Goal: Information Seeking & Learning: Understand process/instructions

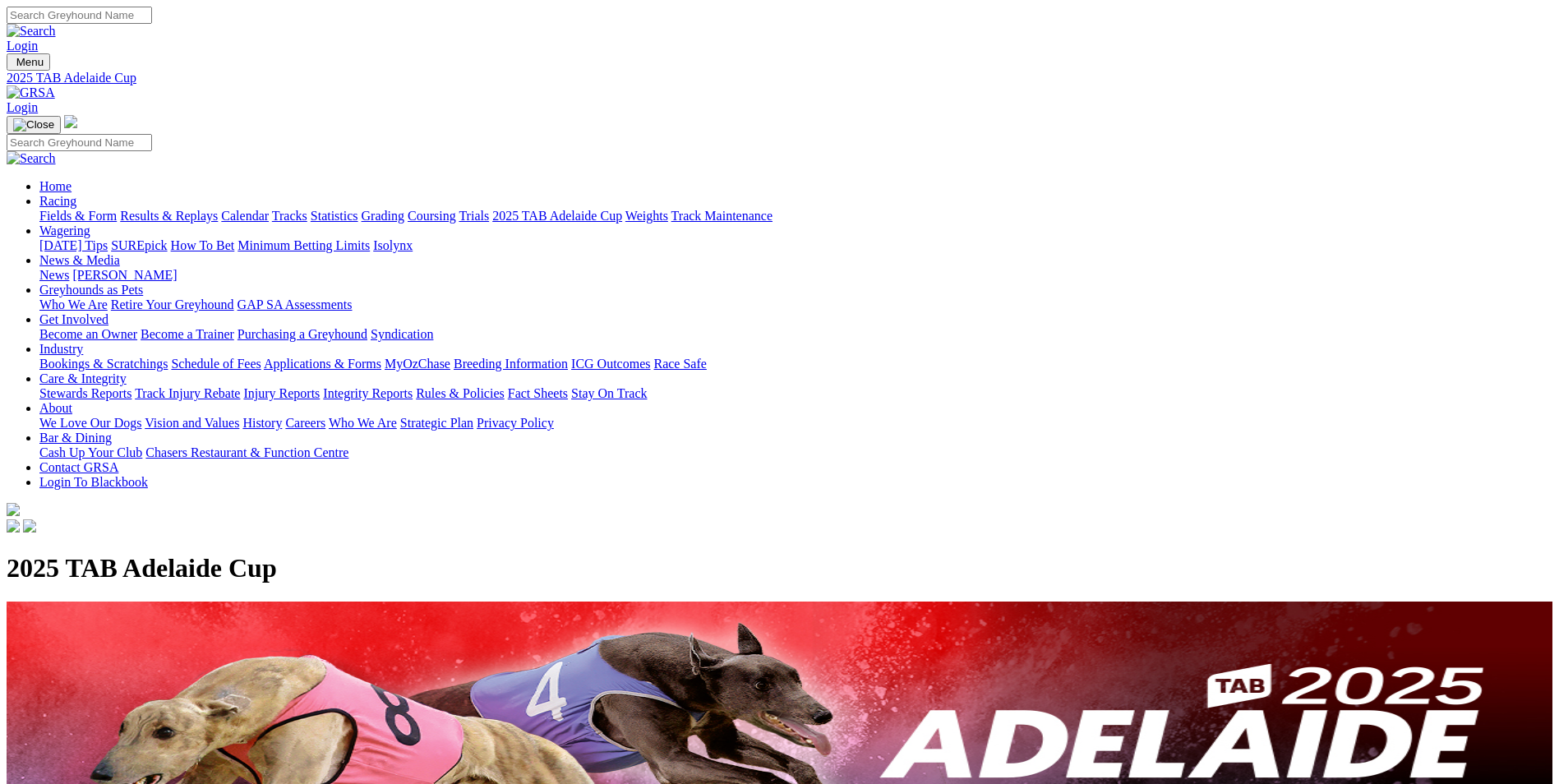
scroll to position [247, 0]
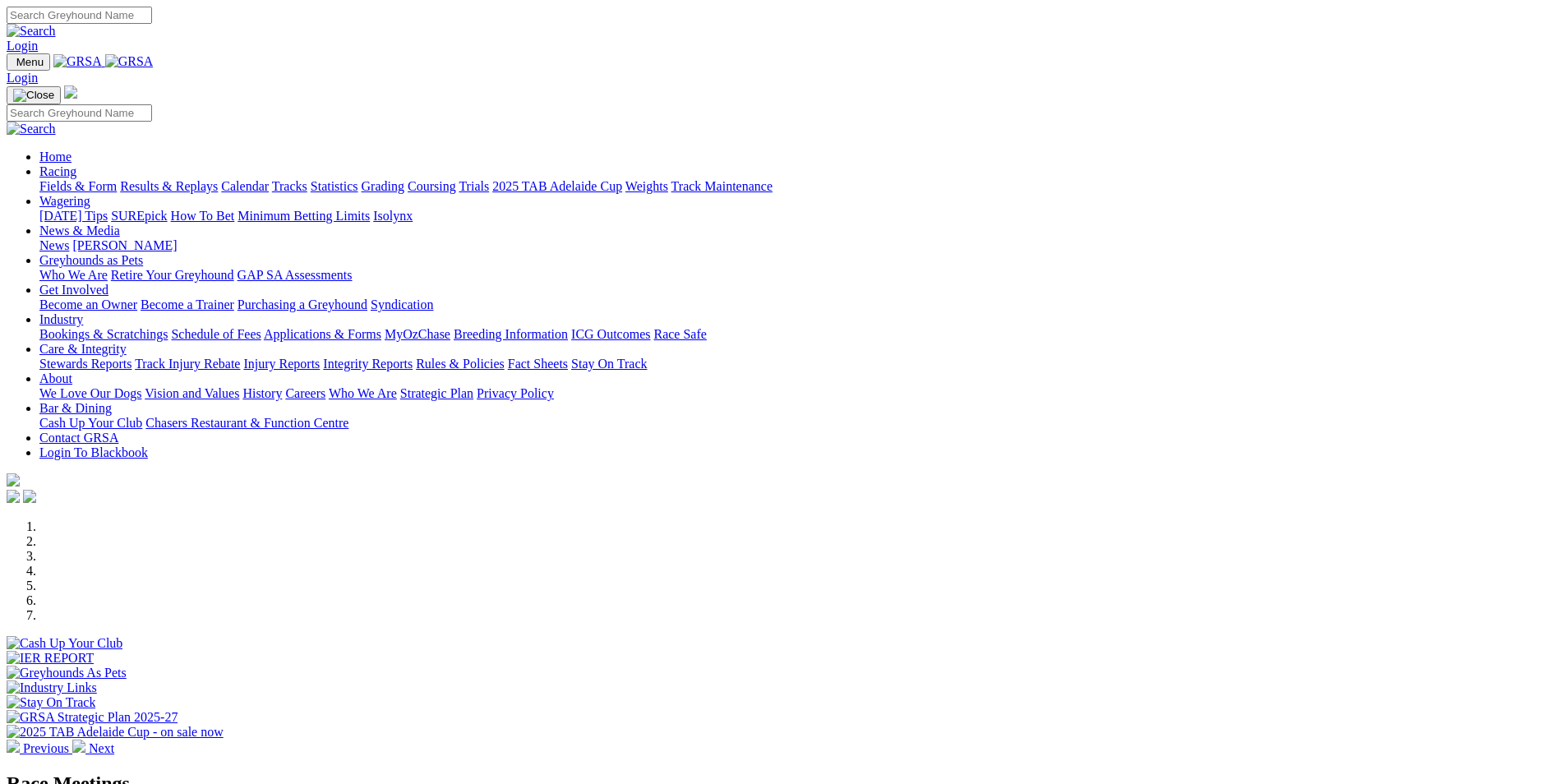
click at [505, 357] on link "Rules & Policies" at bounding box center [460, 363] width 89 height 14
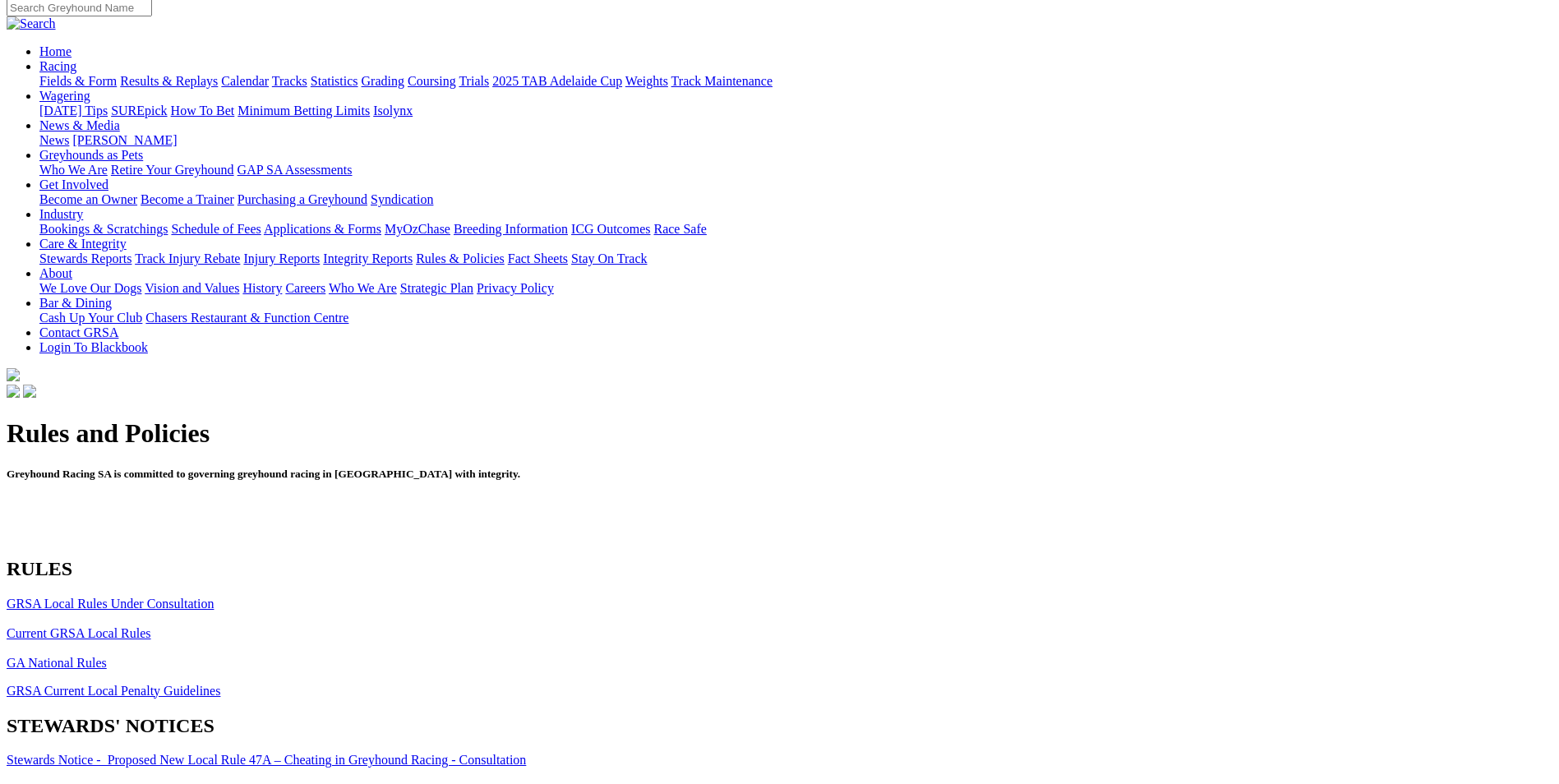
scroll to position [165, 0]
